Goal: Information Seeking & Learning: Learn about a topic

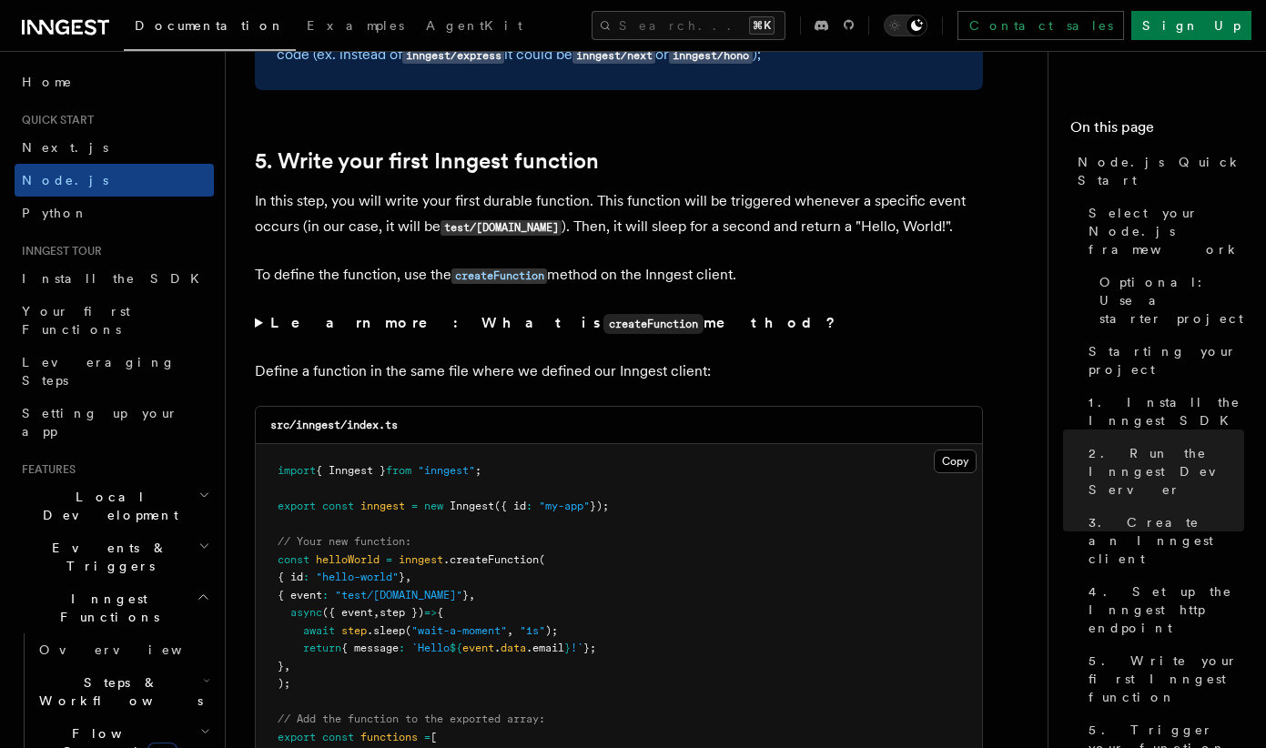
scroll to position [3336, 0]
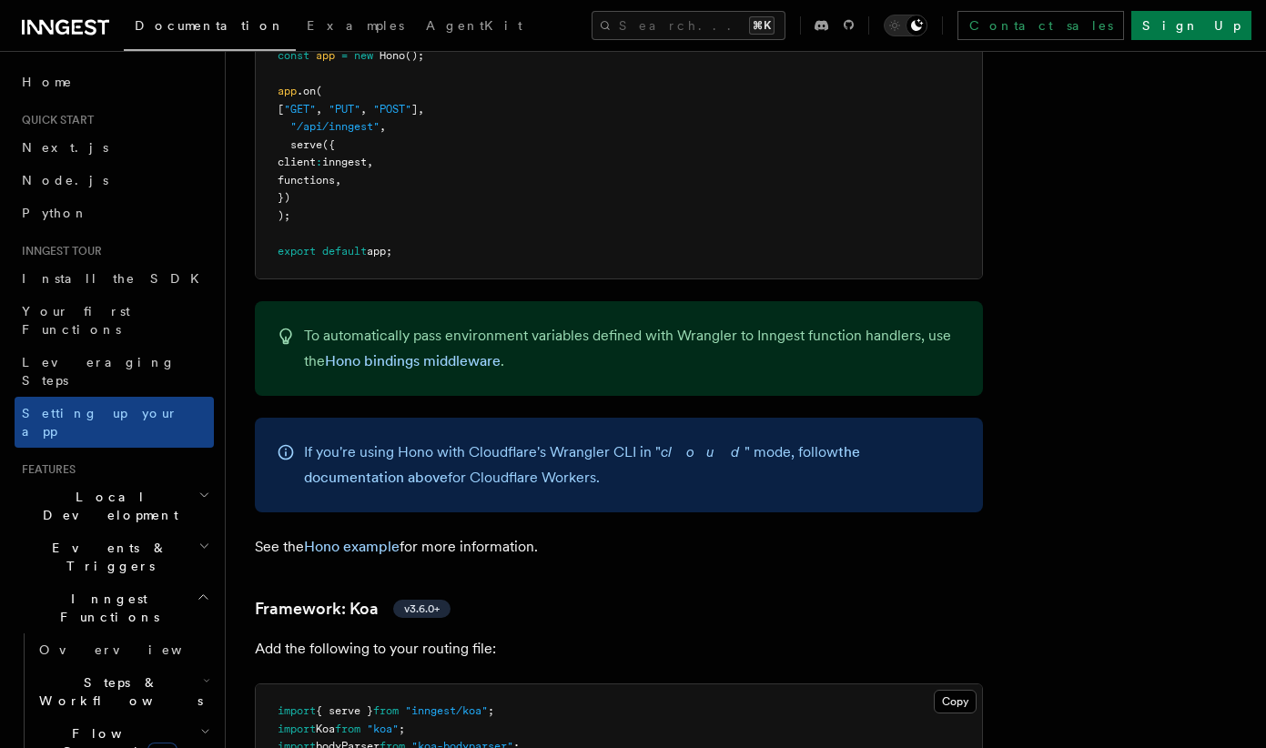
scroll to position [9836, 0]
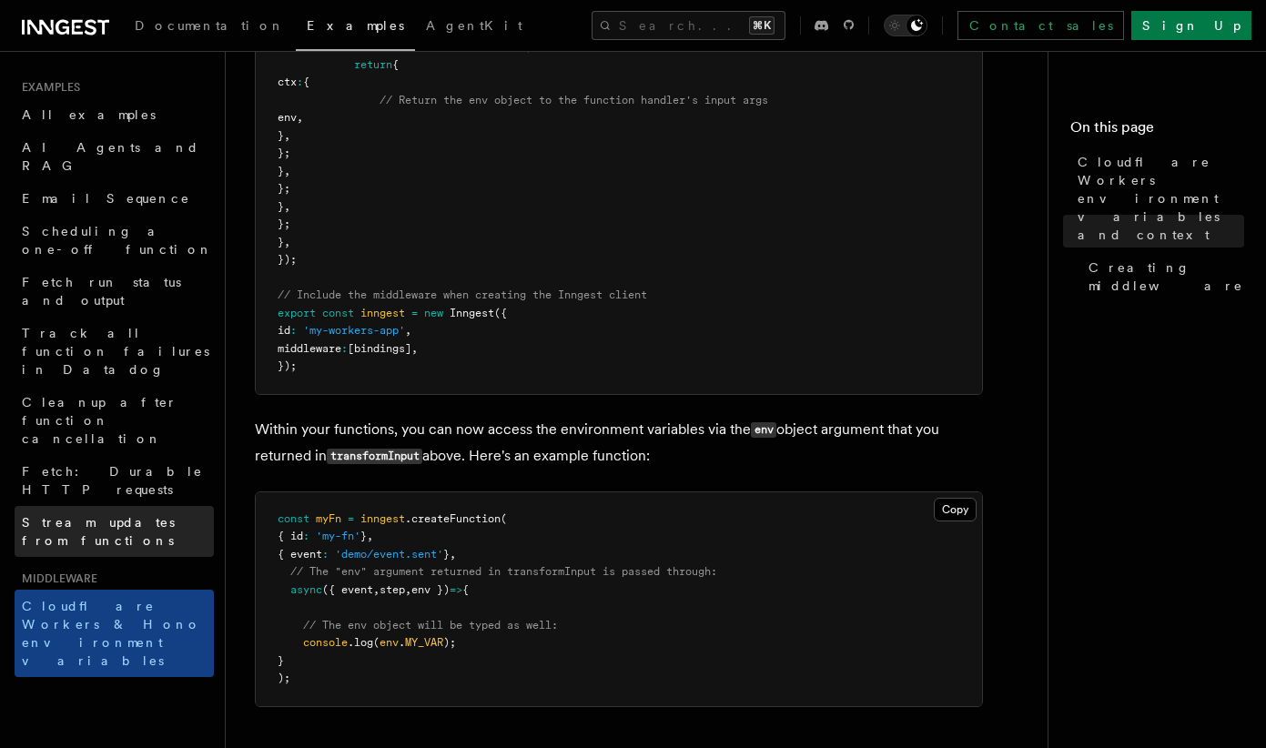
click at [141, 515] on span "Stream updates from functions" at bounding box center [98, 531] width 153 height 33
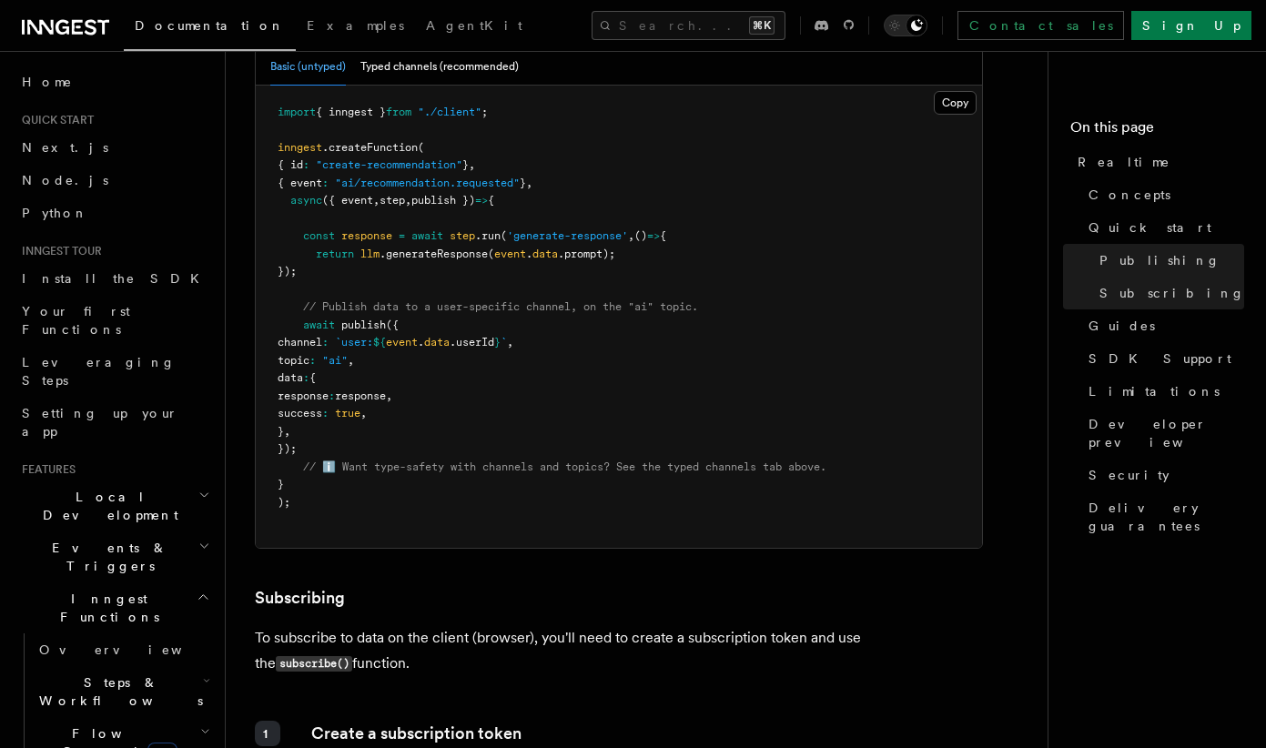
scroll to position [1797, 0]
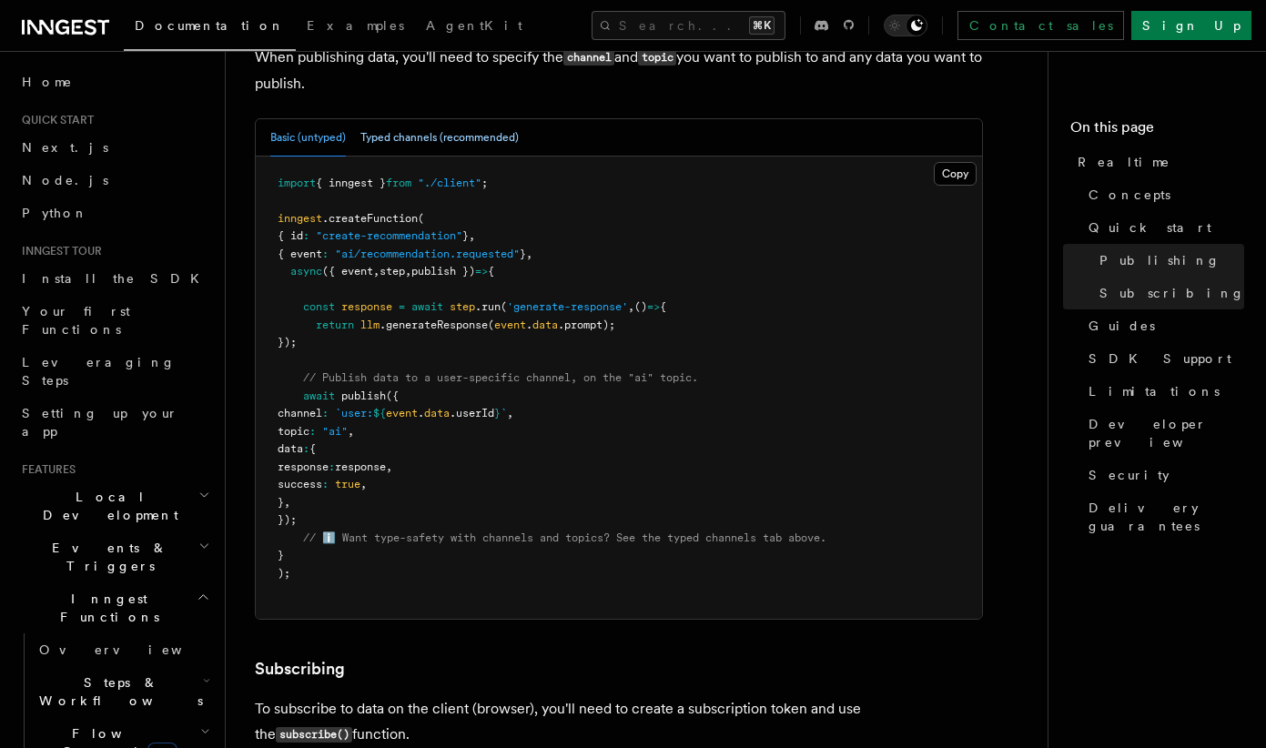
click at [418, 120] on button "Typed channels (recommended)" at bounding box center [439, 137] width 158 height 37
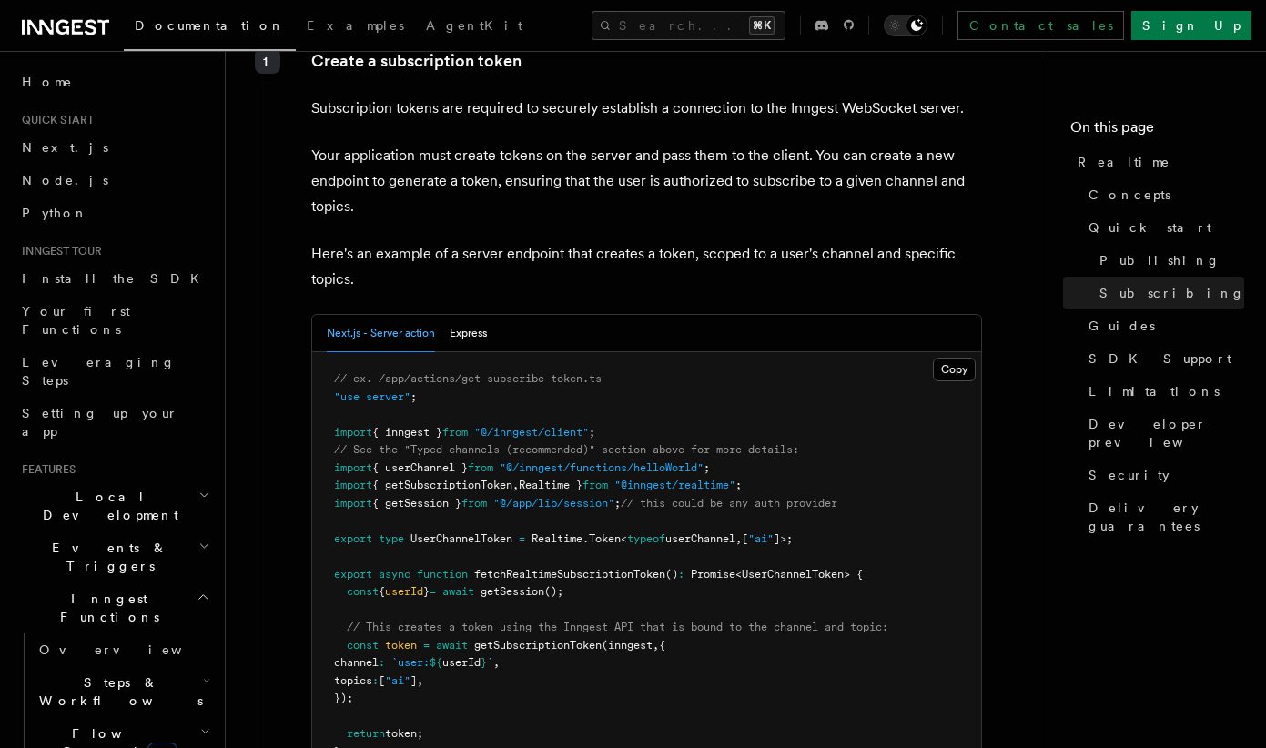
scroll to position [2928, 0]
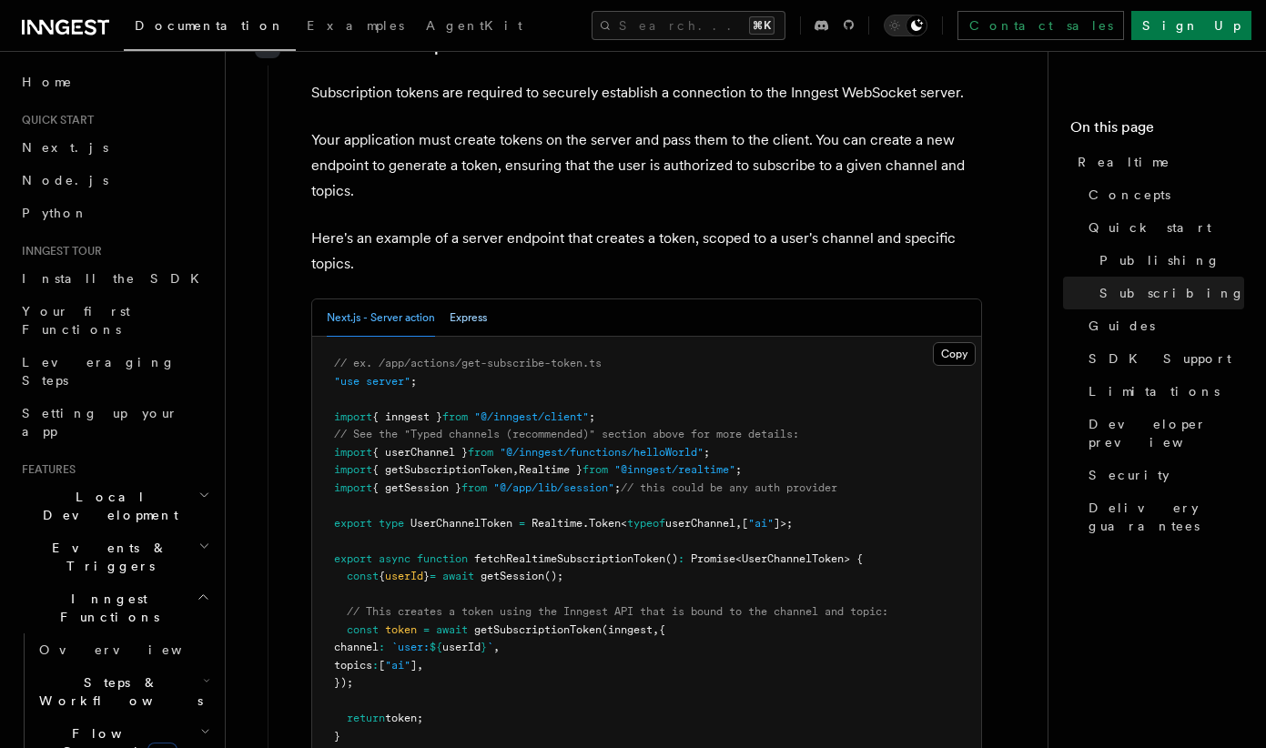
click at [469, 300] on button "Express" at bounding box center [468, 317] width 37 height 37
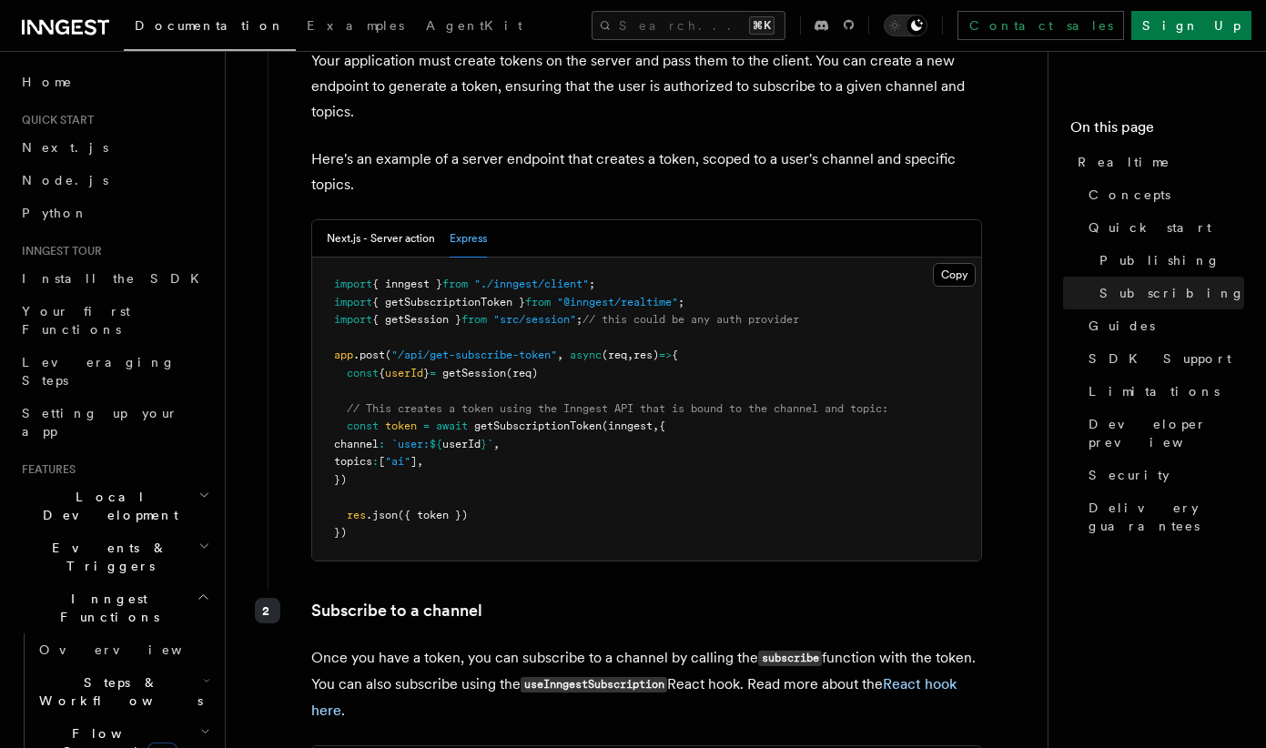
scroll to position [3010, 0]
